Goal: Transaction & Acquisition: Purchase product/service

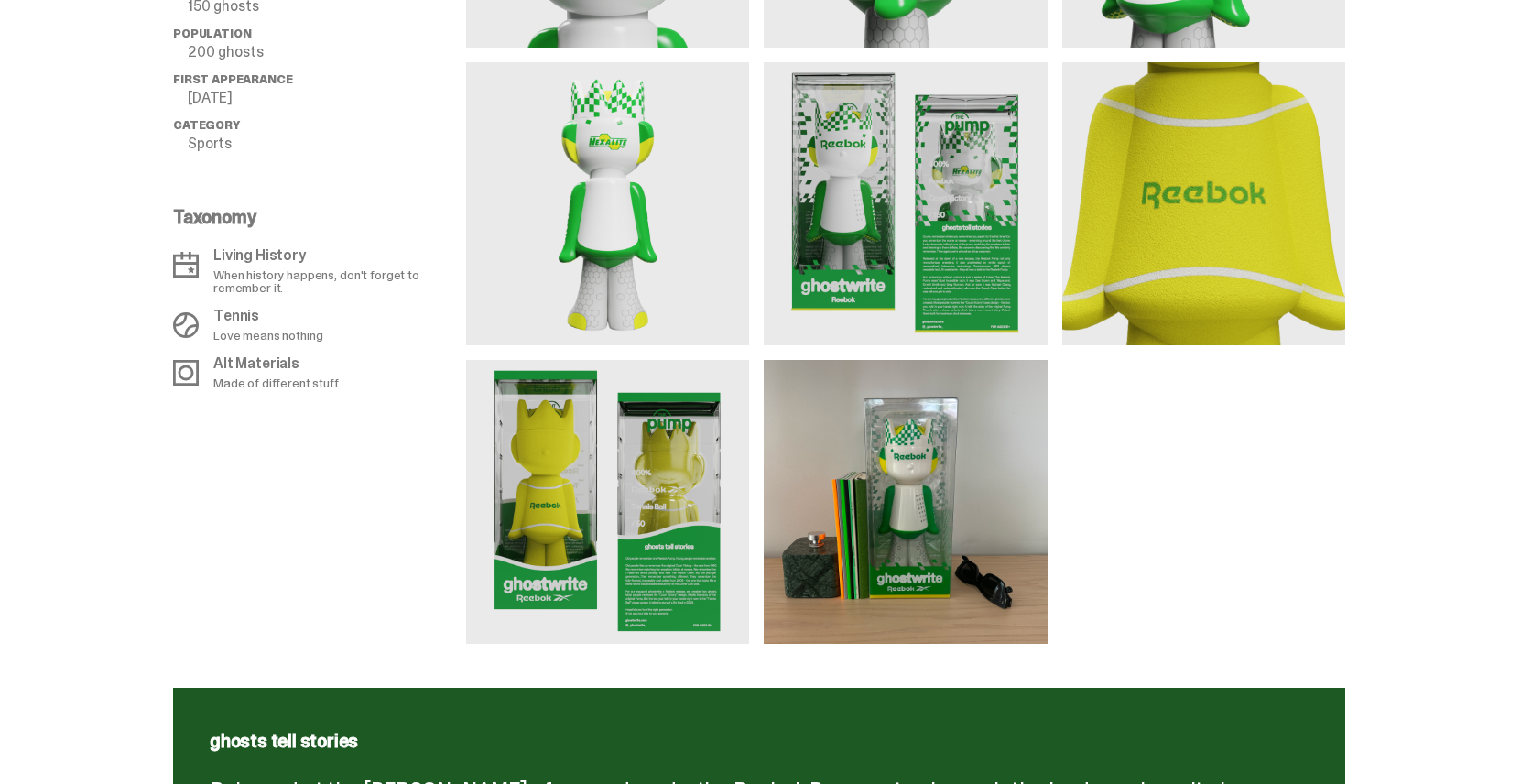
scroll to position [1806, 0]
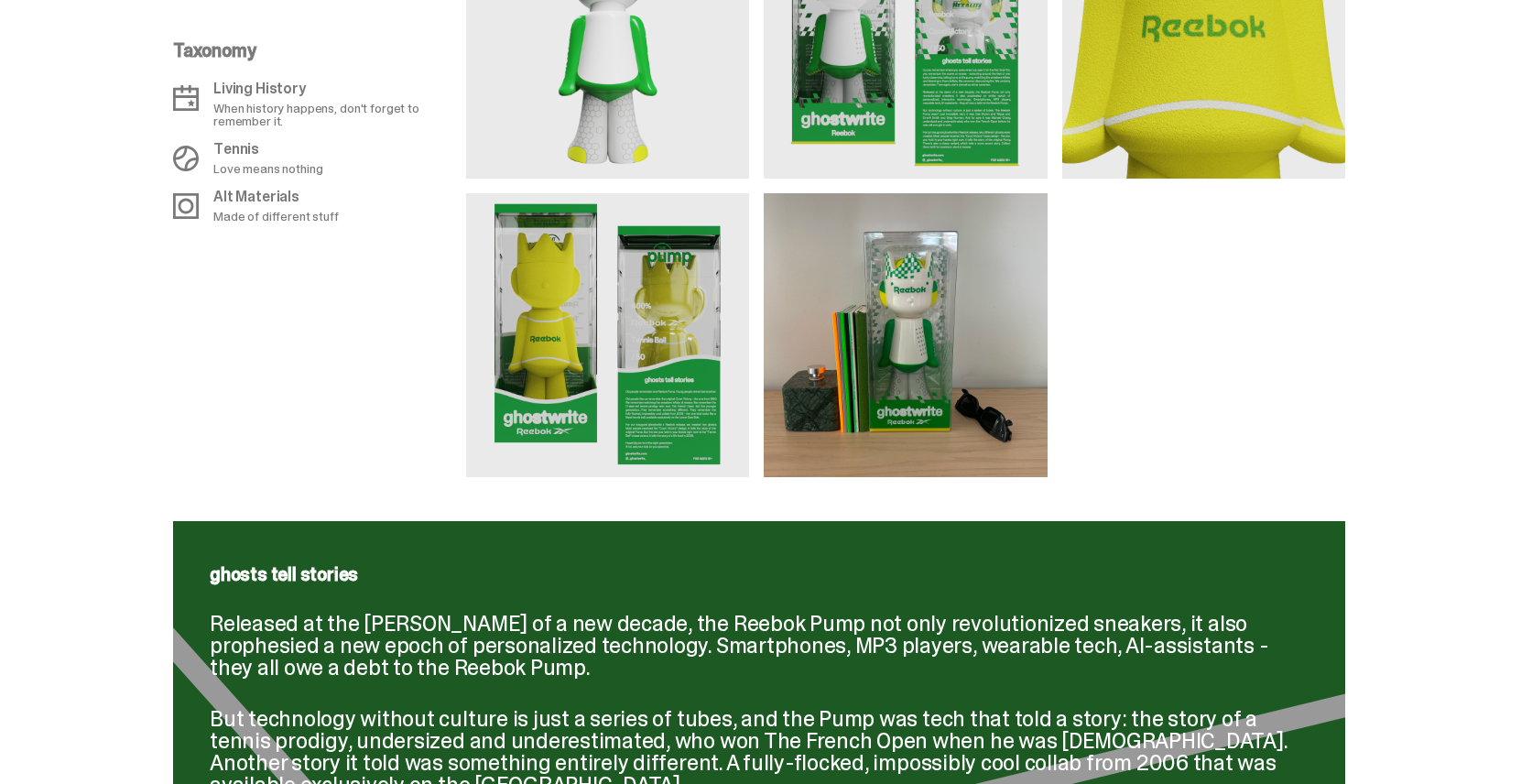
click at [571, 353] on img at bounding box center [607, 335] width 283 height 283
click at [1086, 83] on img at bounding box center [1203, 37] width 283 height 283
